Goal: Task Accomplishment & Management: Use online tool/utility

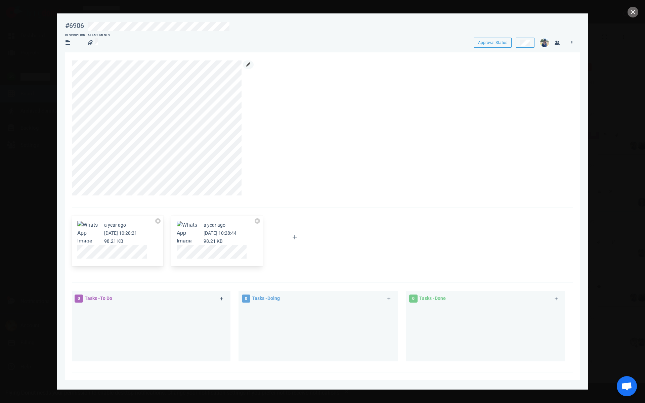
click at [248, 65] on icon at bounding box center [248, 65] width 4 height 4
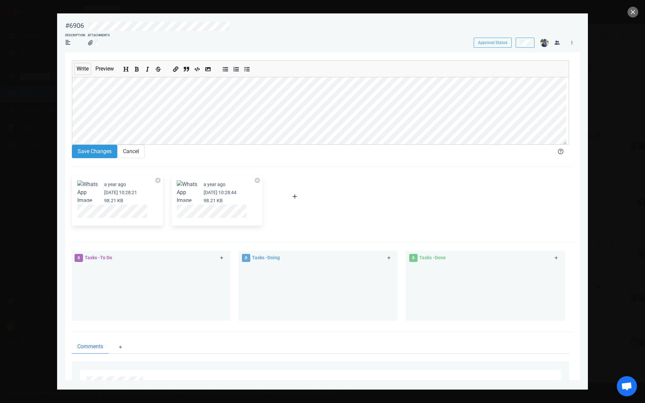
scroll to position [28, 0]
click at [161, 67] on button "Add strikethrough text" at bounding box center [158, 67] width 9 height 7
click at [105, 154] on button "Save Changes" at bounding box center [94, 151] width 45 height 13
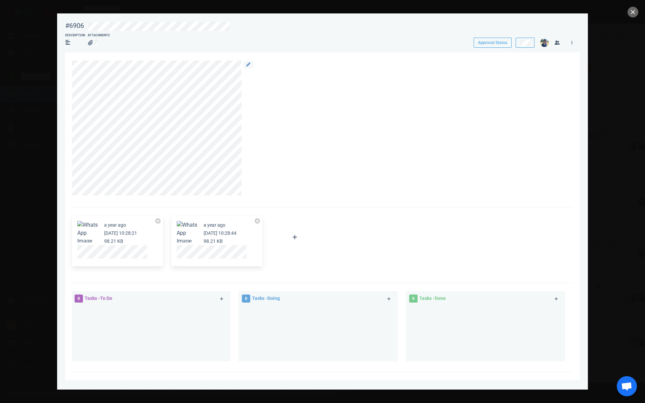
click at [213, 127] on div at bounding box center [319, 128] width 494 height 135
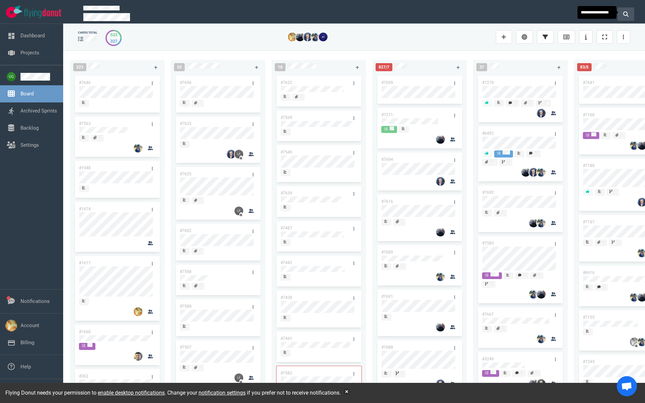
click at [626, 9] on button at bounding box center [626, 13] width 17 height 13
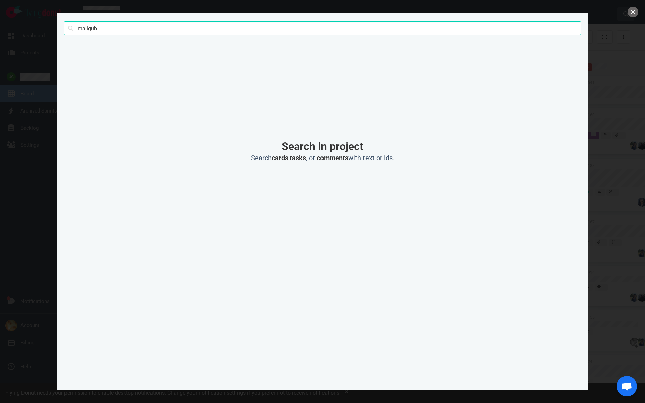
click button "Search" at bounding box center [0, 0] width 0 height 0
type input "mailgun"
click button "Search" at bounding box center [0, 0] width 0 height 0
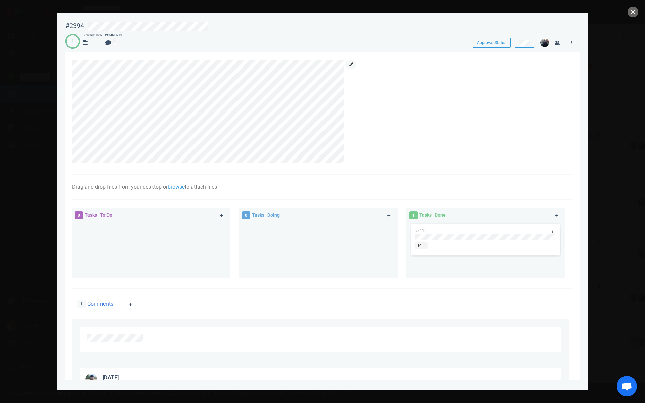
click at [356, 65] on link at bounding box center [351, 65] width 11 height 8
